Goal: Transaction & Acquisition: Purchase product/service

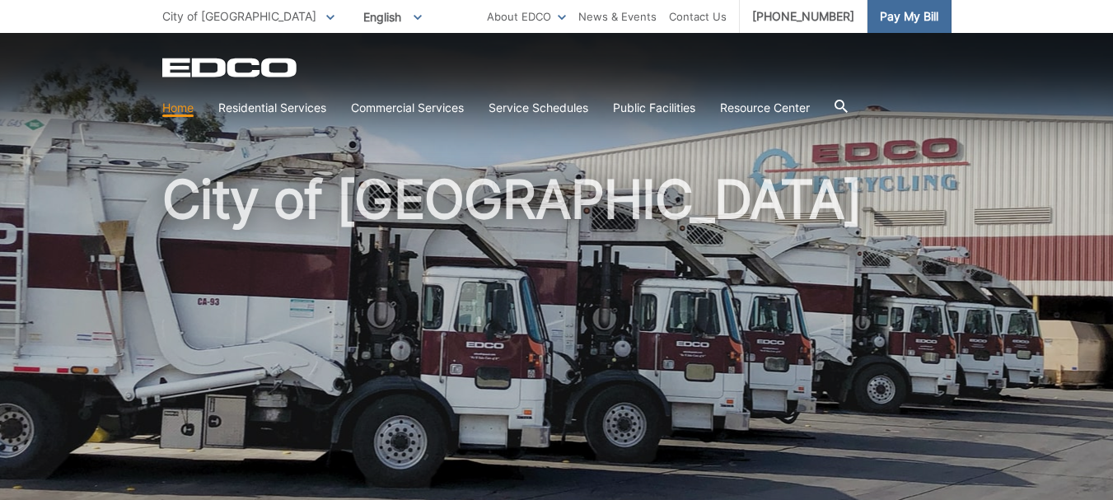
click at [905, 16] on span "Pay My Bill" at bounding box center [909, 16] width 58 height 18
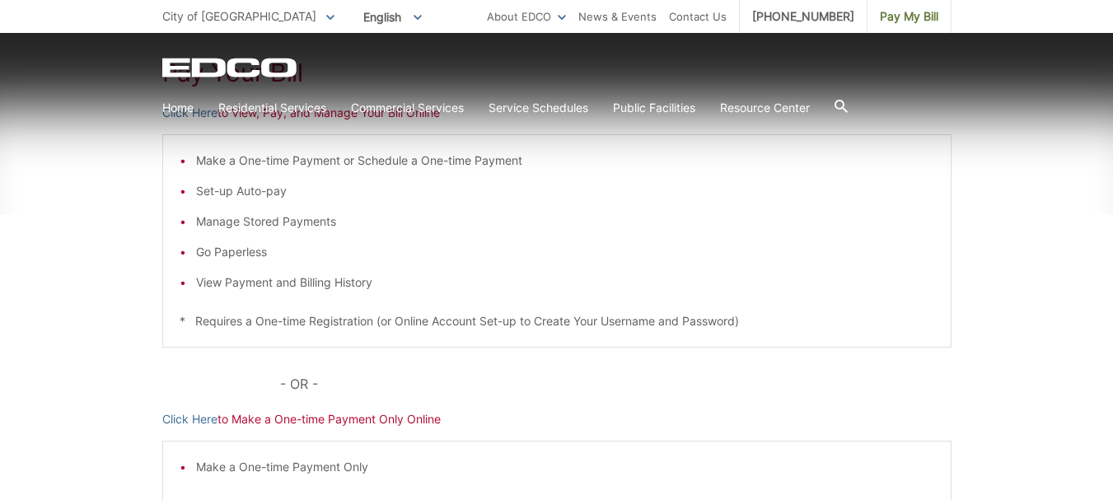
scroll to position [536, 0]
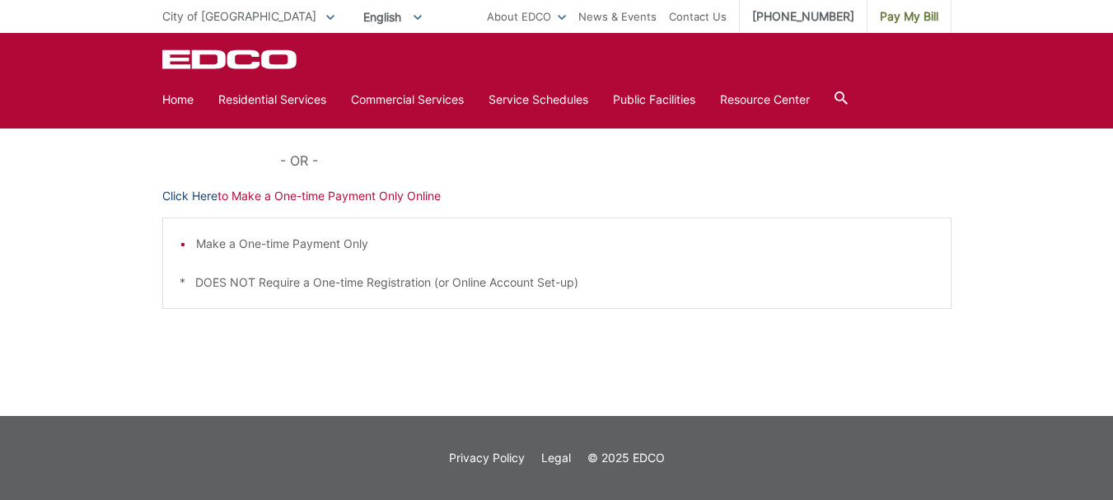
click at [183, 196] on link "Click Here" at bounding box center [189, 196] width 55 height 18
click at [185, 194] on link "Click Here" at bounding box center [189, 196] width 55 height 18
click at [197, 196] on link "Click Here" at bounding box center [189, 196] width 55 height 18
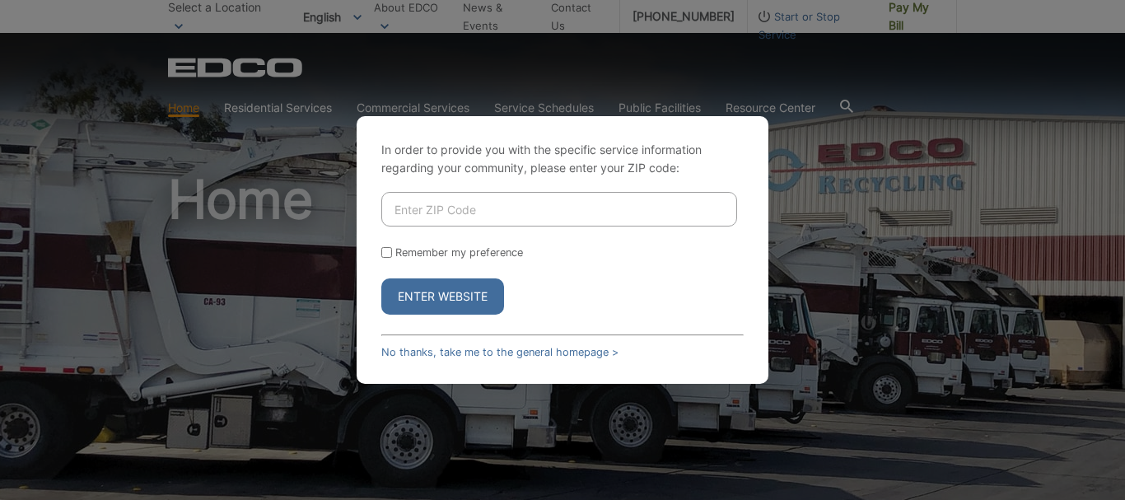
click at [602, 202] on input "Enter ZIP Code" at bounding box center [559, 209] width 356 height 35
click at [446, 305] on button "Enter Website" at bounding box center [442, 296] width 123 height 36
click at [534, 215] on input "Enter ZIP Code" at bounding box center [559, 209] width 356 height 35
type input "92021"
click at [427, 292] on button "Enter Website" at bounding box center [442, 296] width 123 height 36
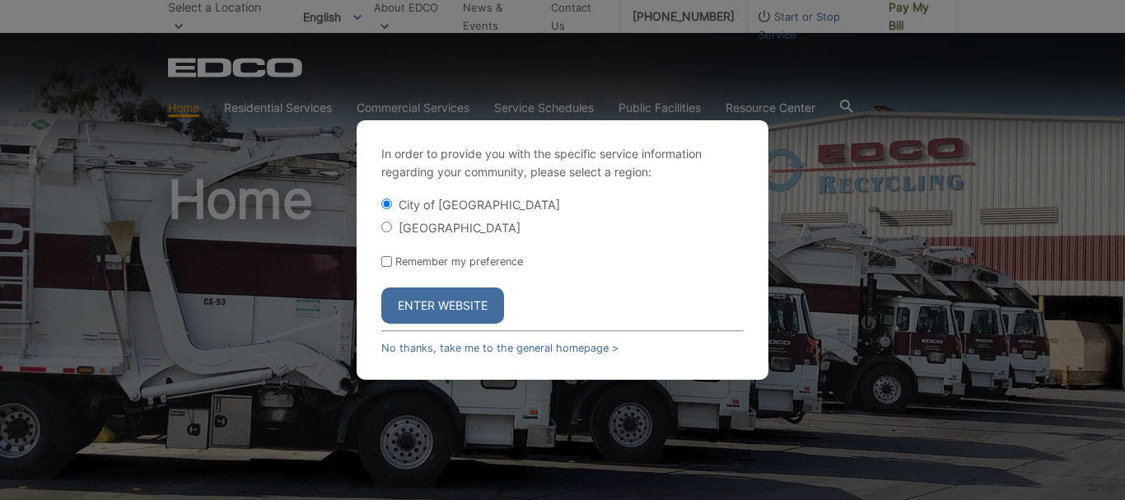
click at [447, 302] on button "Enter Website" at bounding box center [442, 306] width 123 height 36
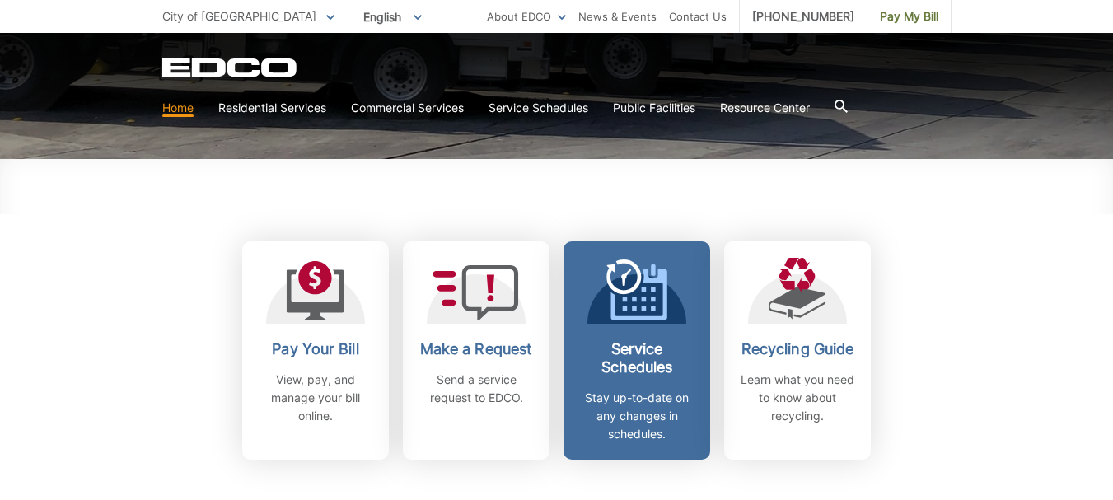
scroll to position [549, 0]
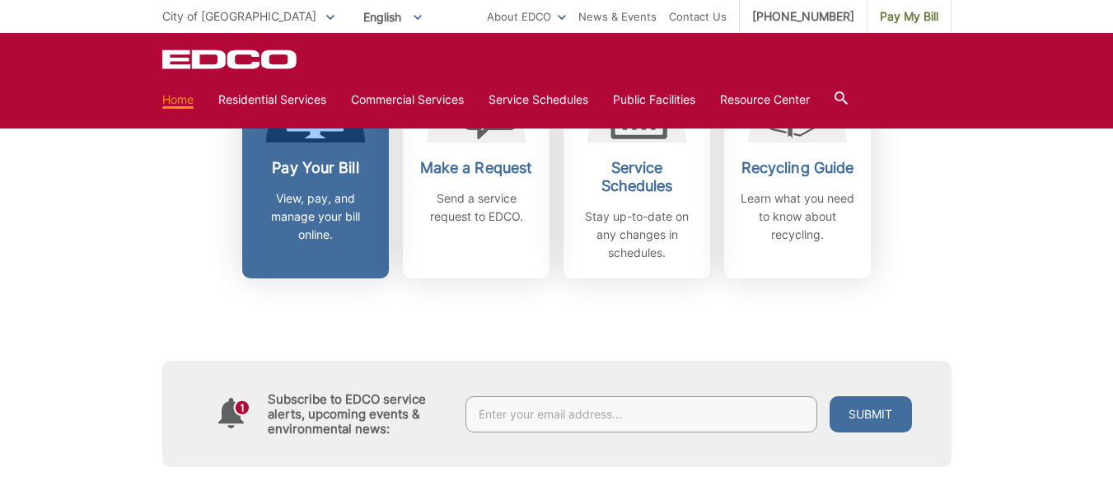
click at [353, 212] on p "View, pay, and manage your bill online." at bounding box center [316, 216] width 122 height 54
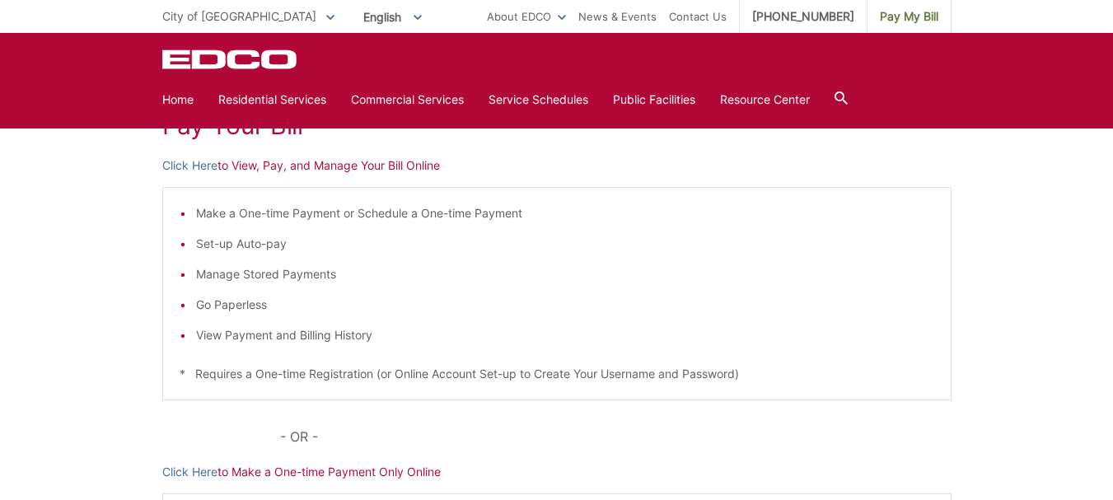
scroll to position [274, 0]
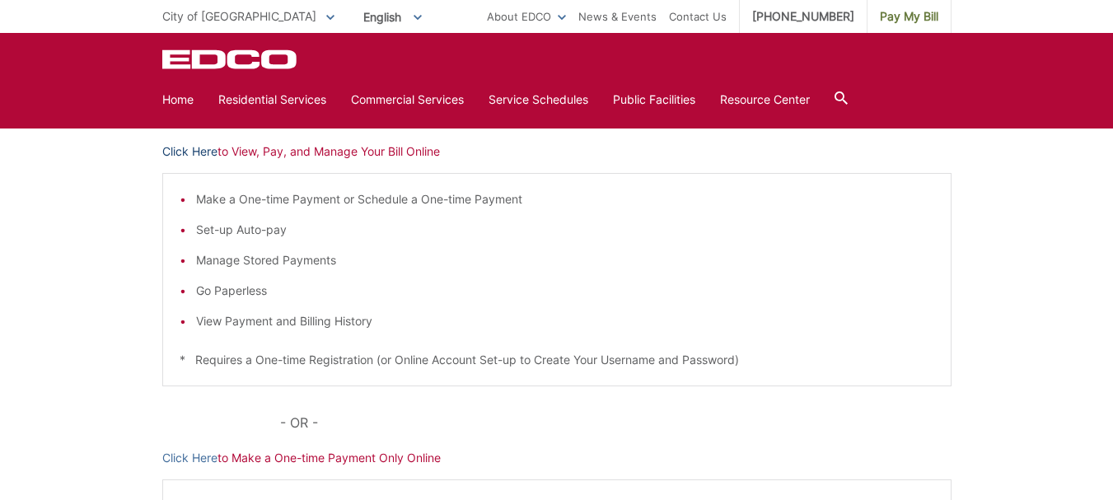
click at [199, 145] on link "Click Here" at bounding box center [189, 152] width 55 height 18
